Goal: Information Seeking & Learning: Learn about a topic

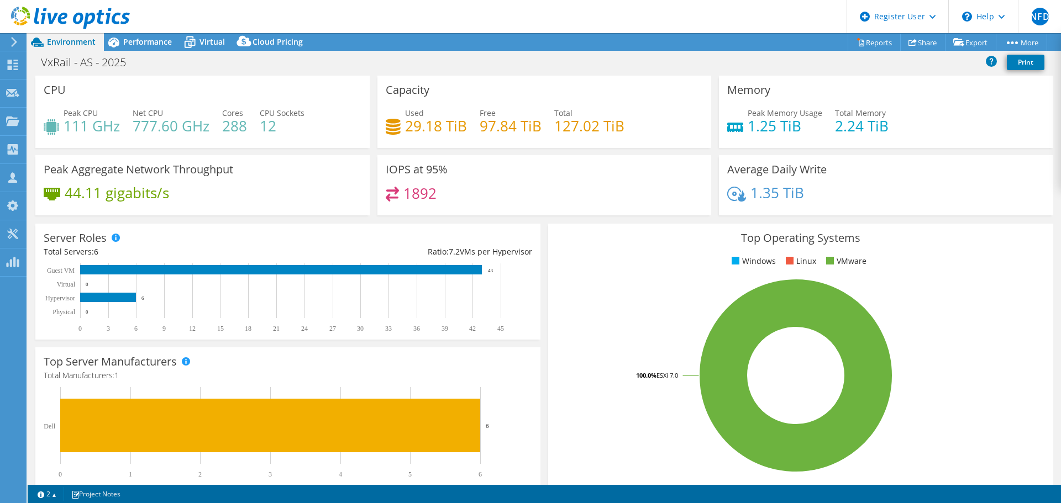
select select "USWest"
select select "USD"
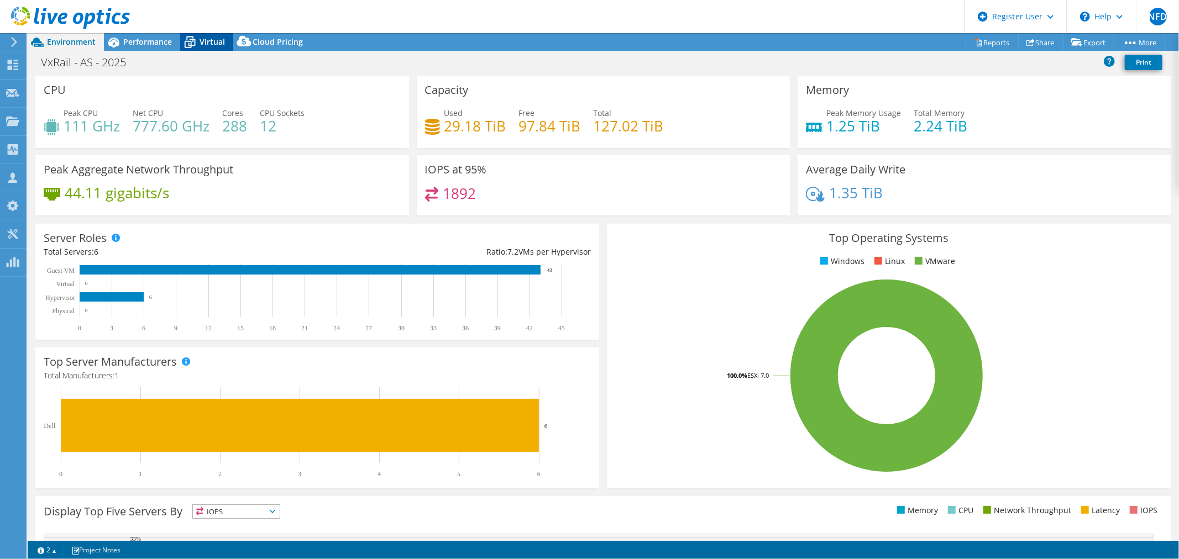
click at [207, 43] on span "Virtual" at bounding box center [211, 41] width 25 height 10
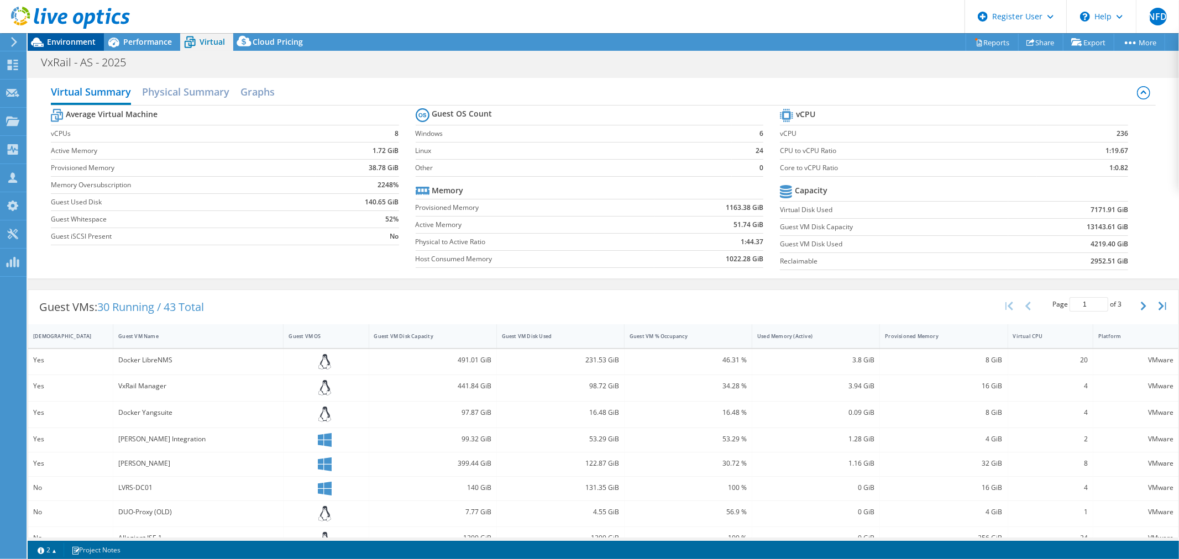
click at [52, 45] on span "Environment" at bounding box center [71, 41] width 49 height 10
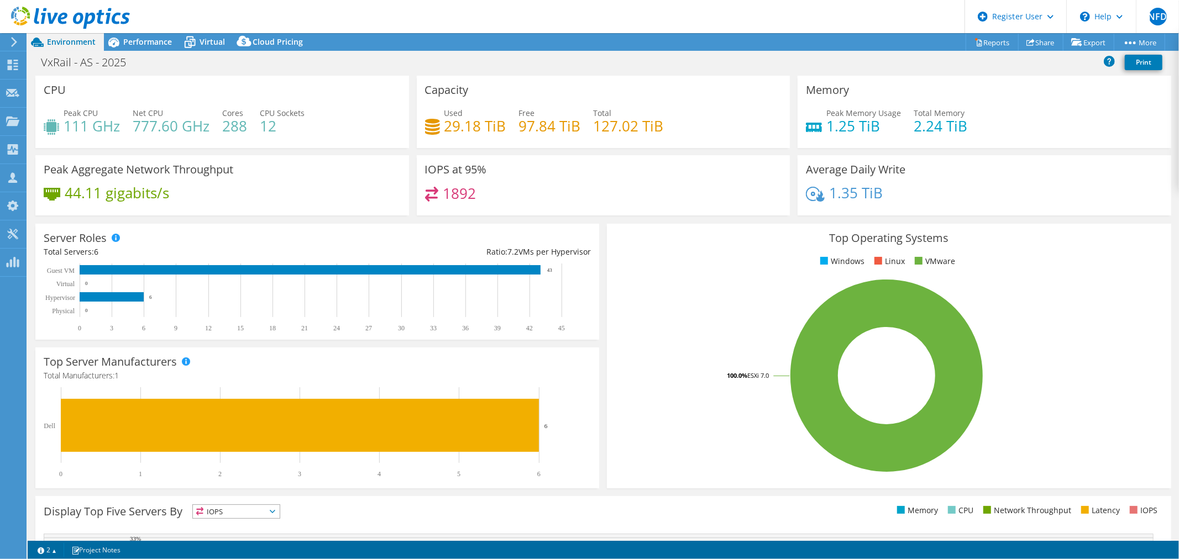
drag, startPoint x: 595, startPoint y: 267, endPoint x: 330, endPoint y: 308, distance: 267.2
click at [596, 267] on div "Server Roles Physical Servers represent bare metal servers that were targets of…" at bounding box center [316, 282] width 571 height 124
click at [153, 50] on div "Performance" at bounding box center [142, 42] width 76 height 18
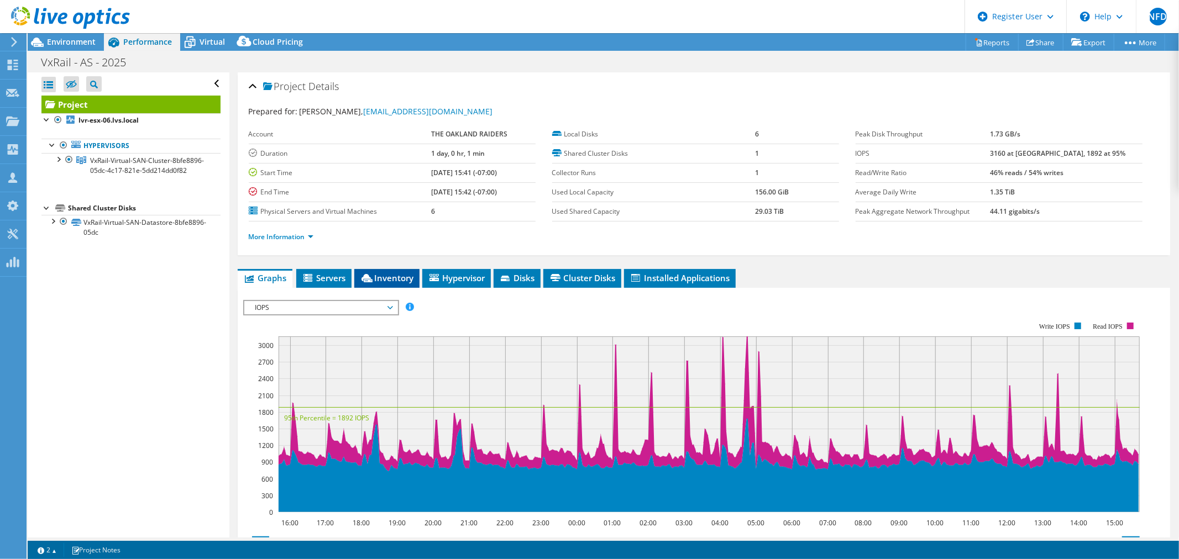
click at [390, 271] on li "Inventory" at bounding box center [386, 278] width 65 height 19
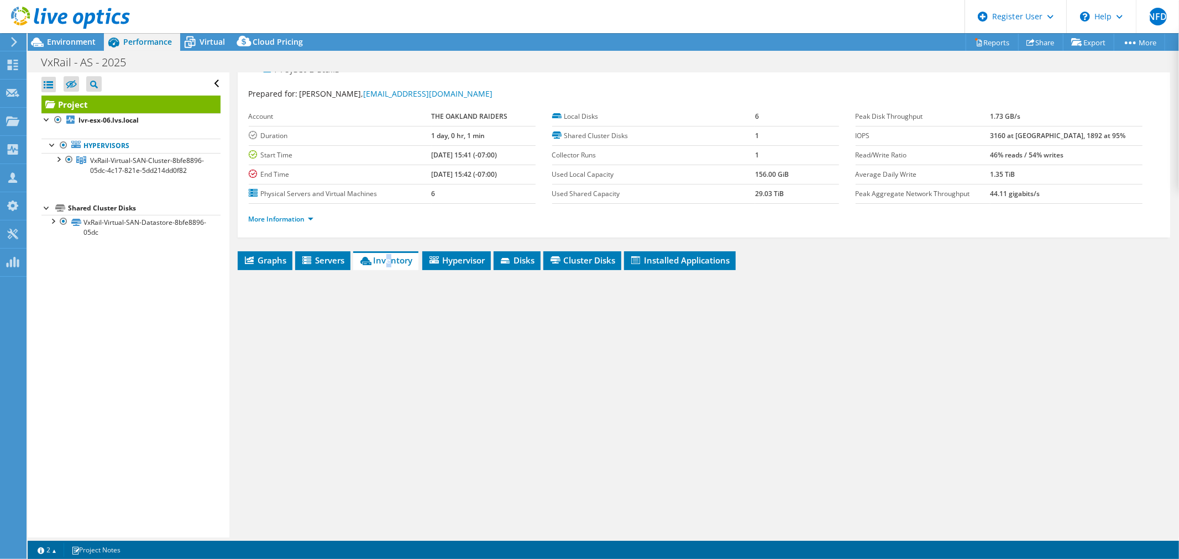
scroll to position [26, 0]
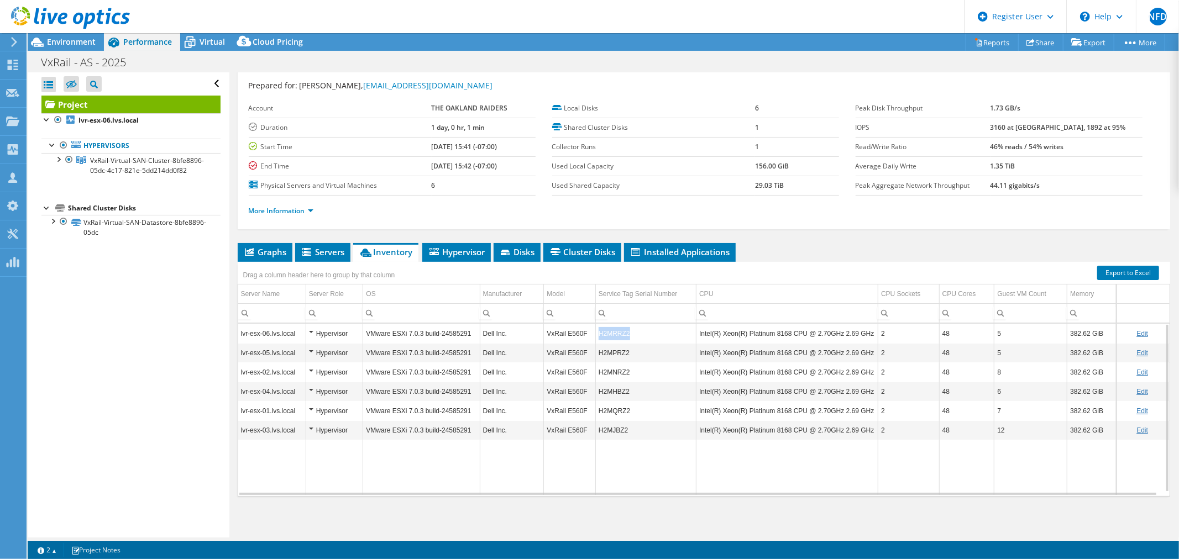
copy td "H2MRRZ2"
drag, startPoint x: 628, startPoint y: 330, endPoint x: 598, endPoint y: 336, distance: 30.9
click at [598, 336] on td "H2MRRZ2" at bounding box center [646, 333] width 101 height 19
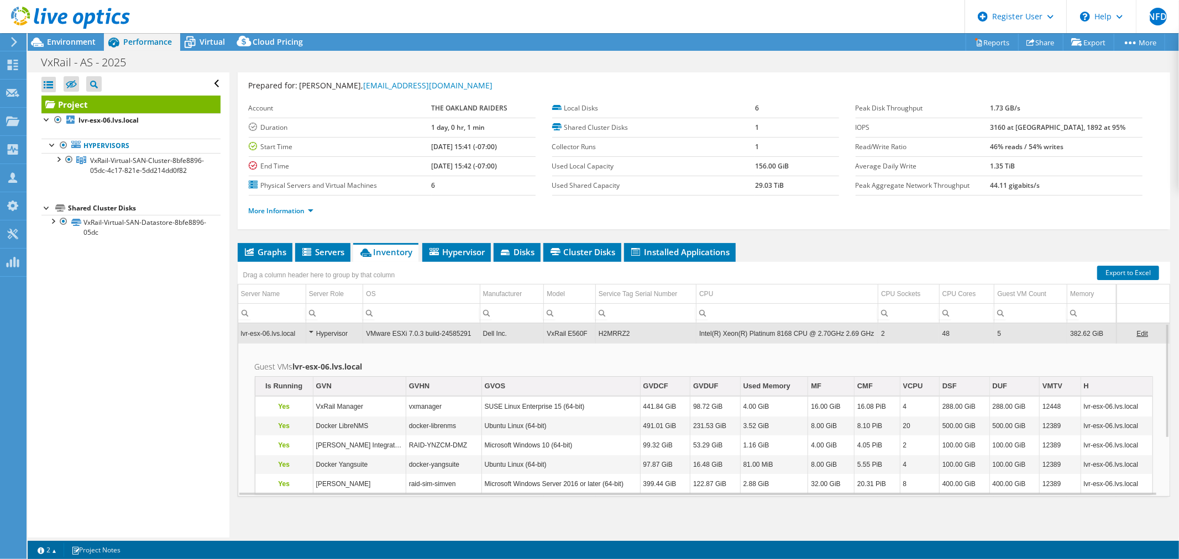
click at [573, 339] on td "VxRail E560F" at bounding box center [570, 333] width 52 height 19
